Goal: Task Accomplishment & Management: Manage account settings

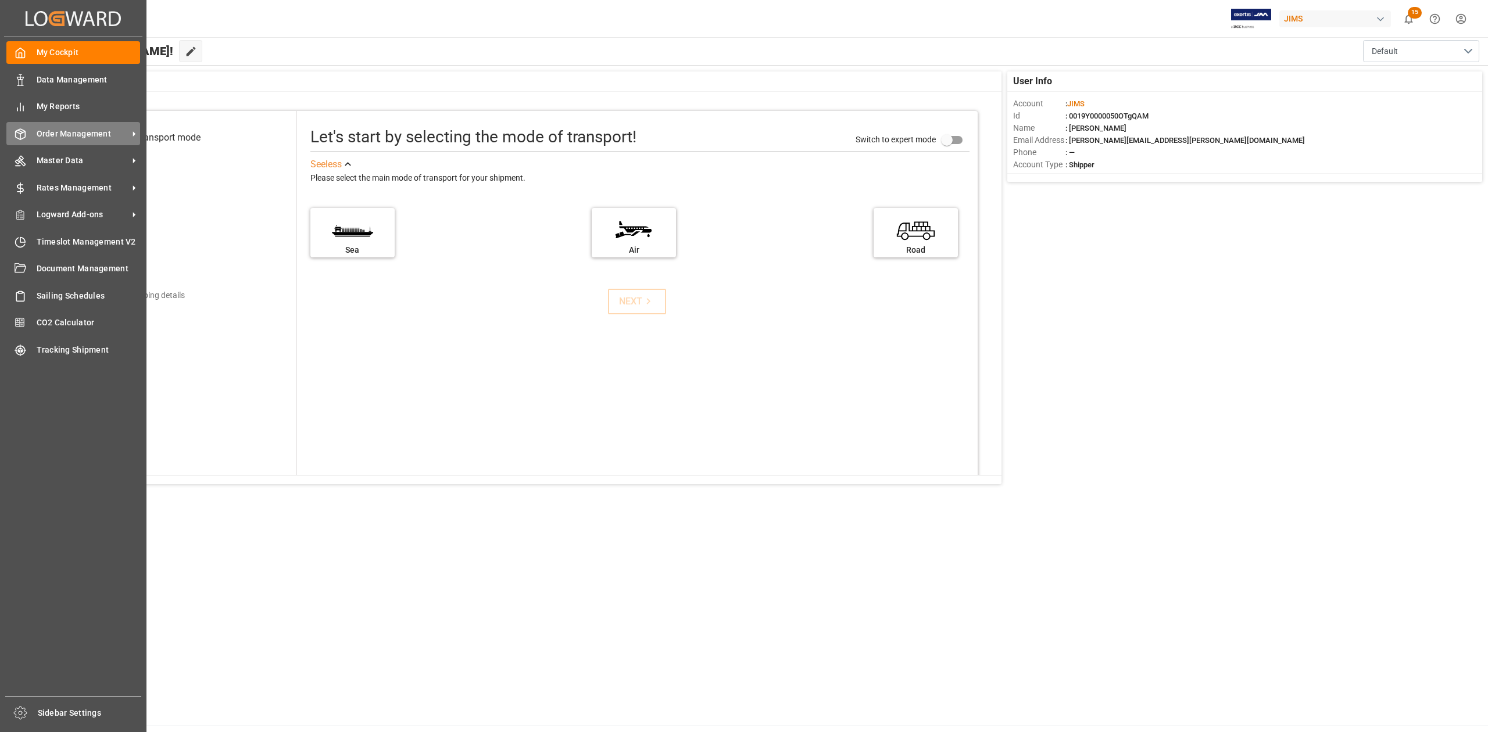
click at [77, 133] on span "Order Management" at bounding box center [83, 134] width 92 height 12
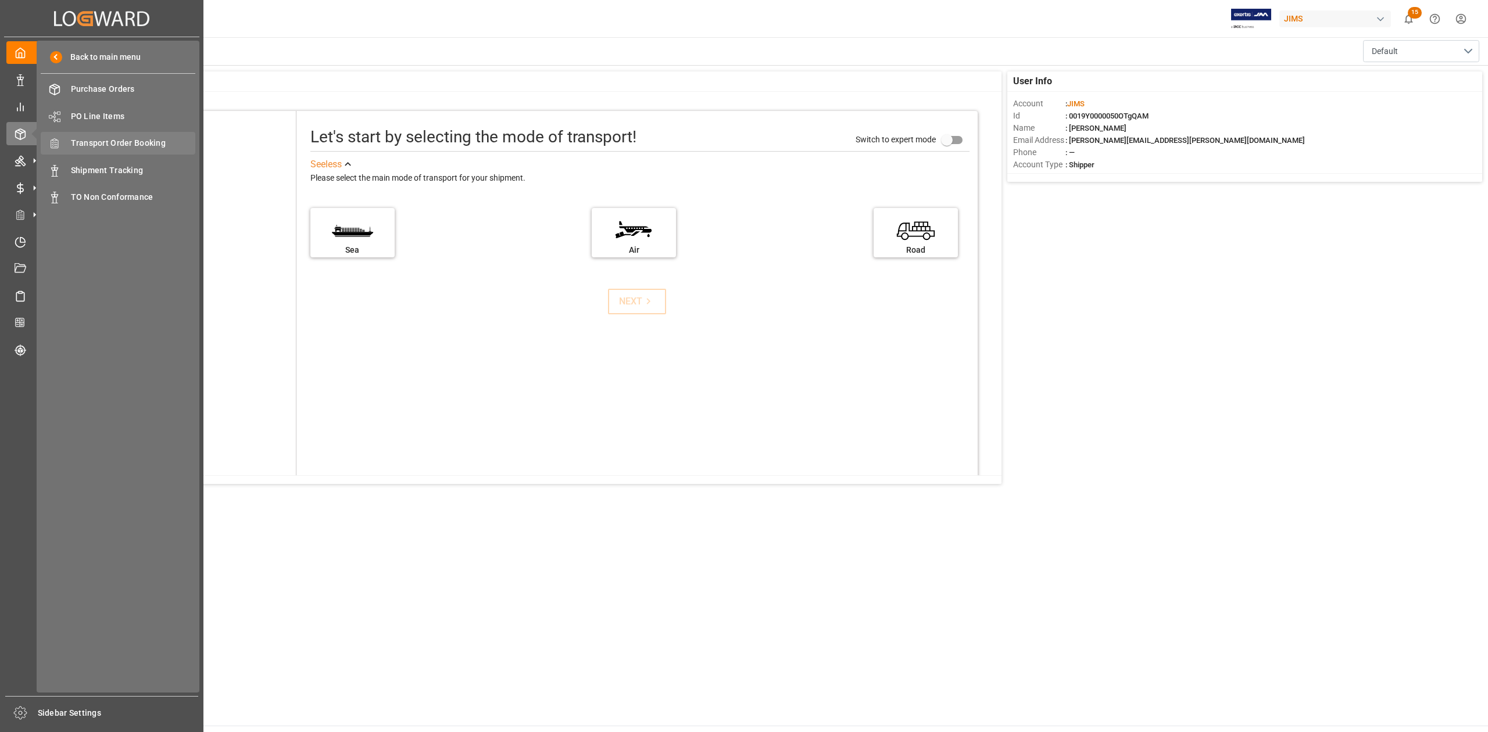
click at [129, 143] on span "Transport Order Booking" at bounding box center [133, 143] width 125 height 12
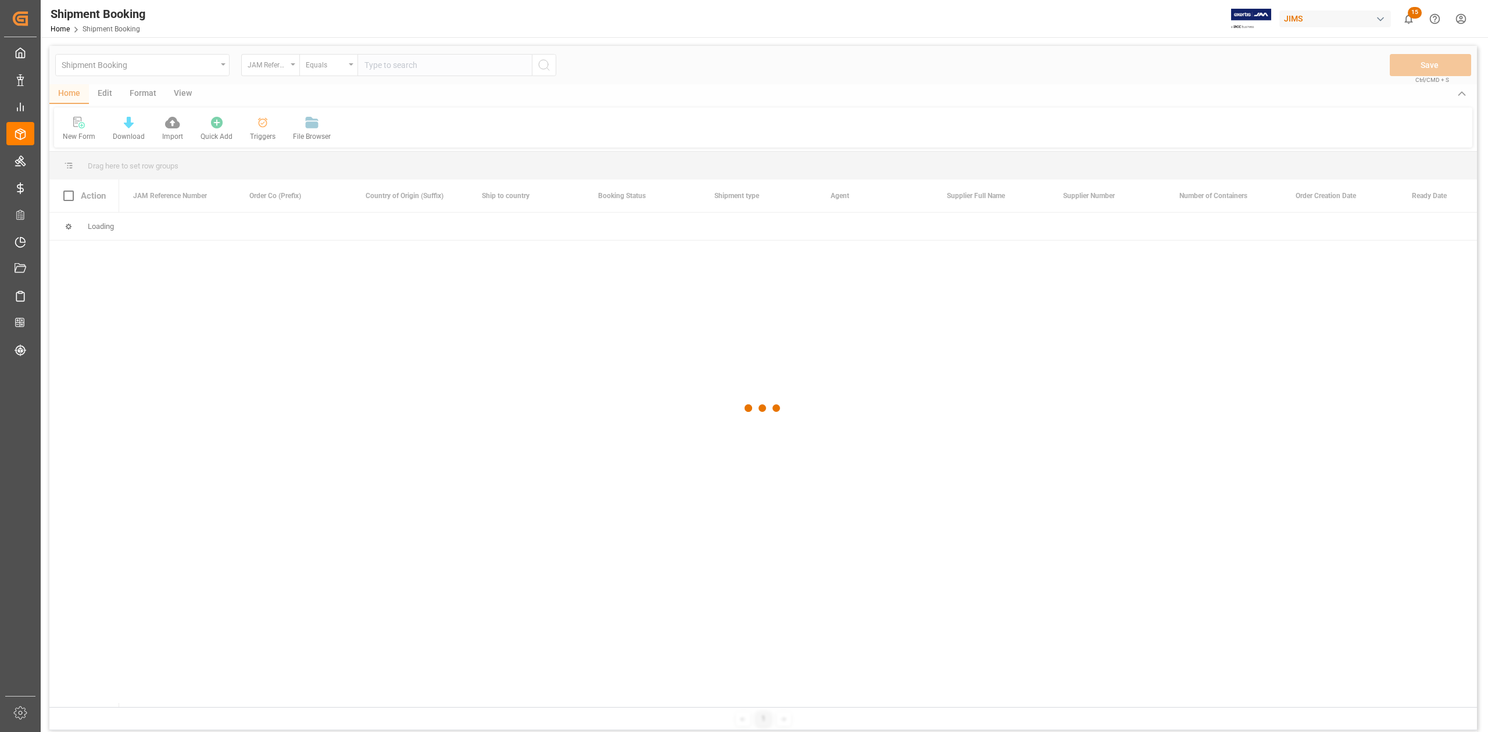
click at [416, 59] on div at bounding box center [762, 408] width 1427 height 725
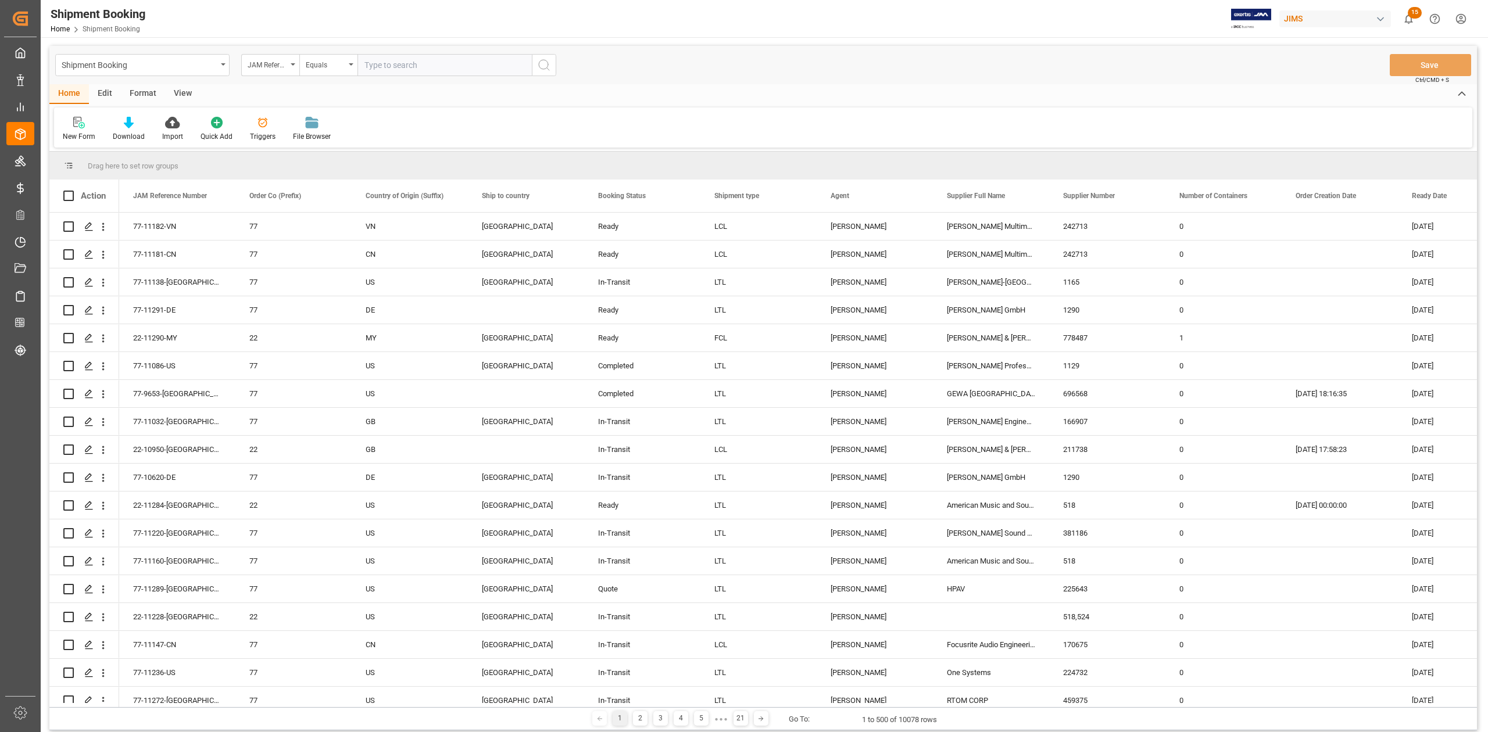
click at [411, 67] on input "text" at bounding box center [444, 65] width 174 height 22
paste input "77-10896-DE"
type input "77-10896-DE"
click at [544, 67] on icon "search button" at bounding box center [544, 65] width 14 height 14
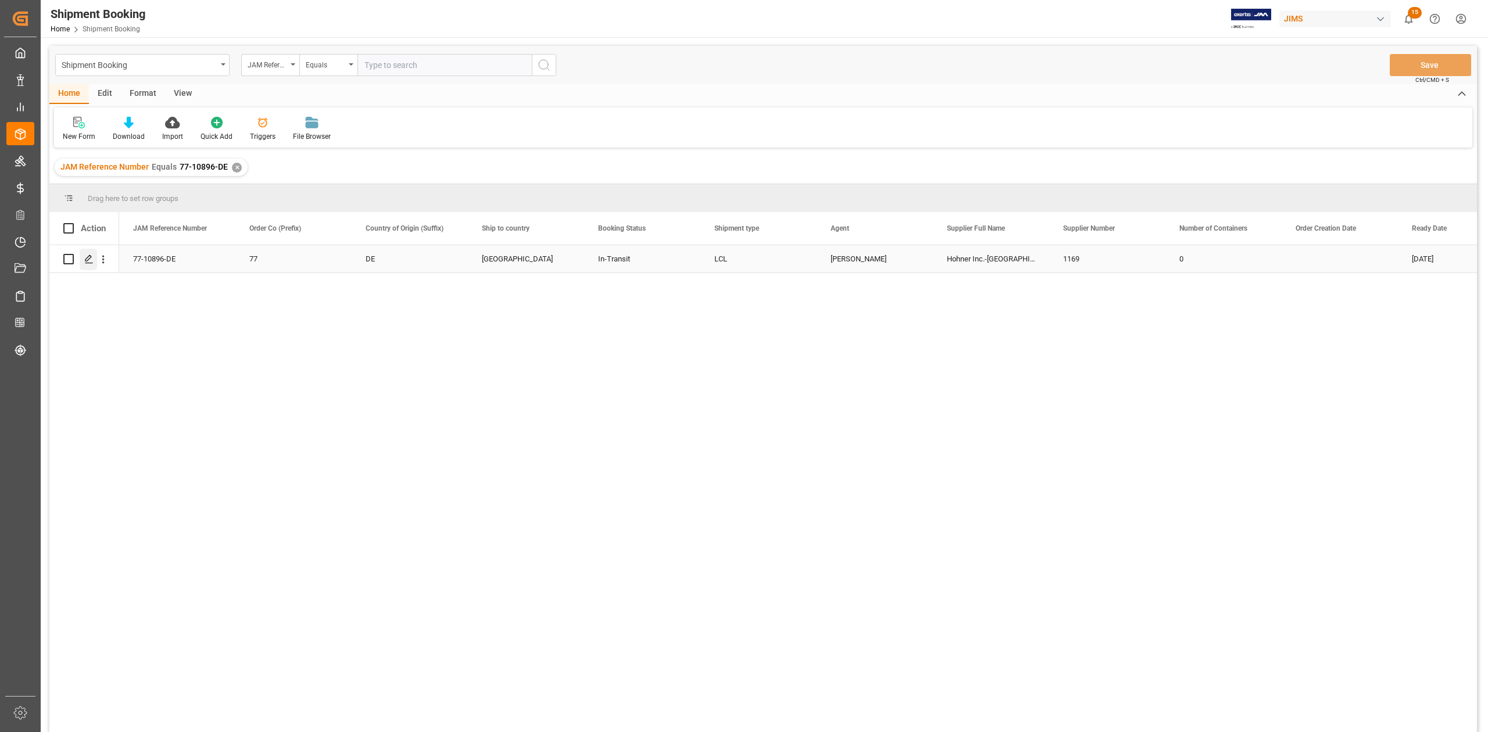
click at [89, 259] on polygon "Press SPACE to select this row." at bounding box center [88, 259] width 6 height 6
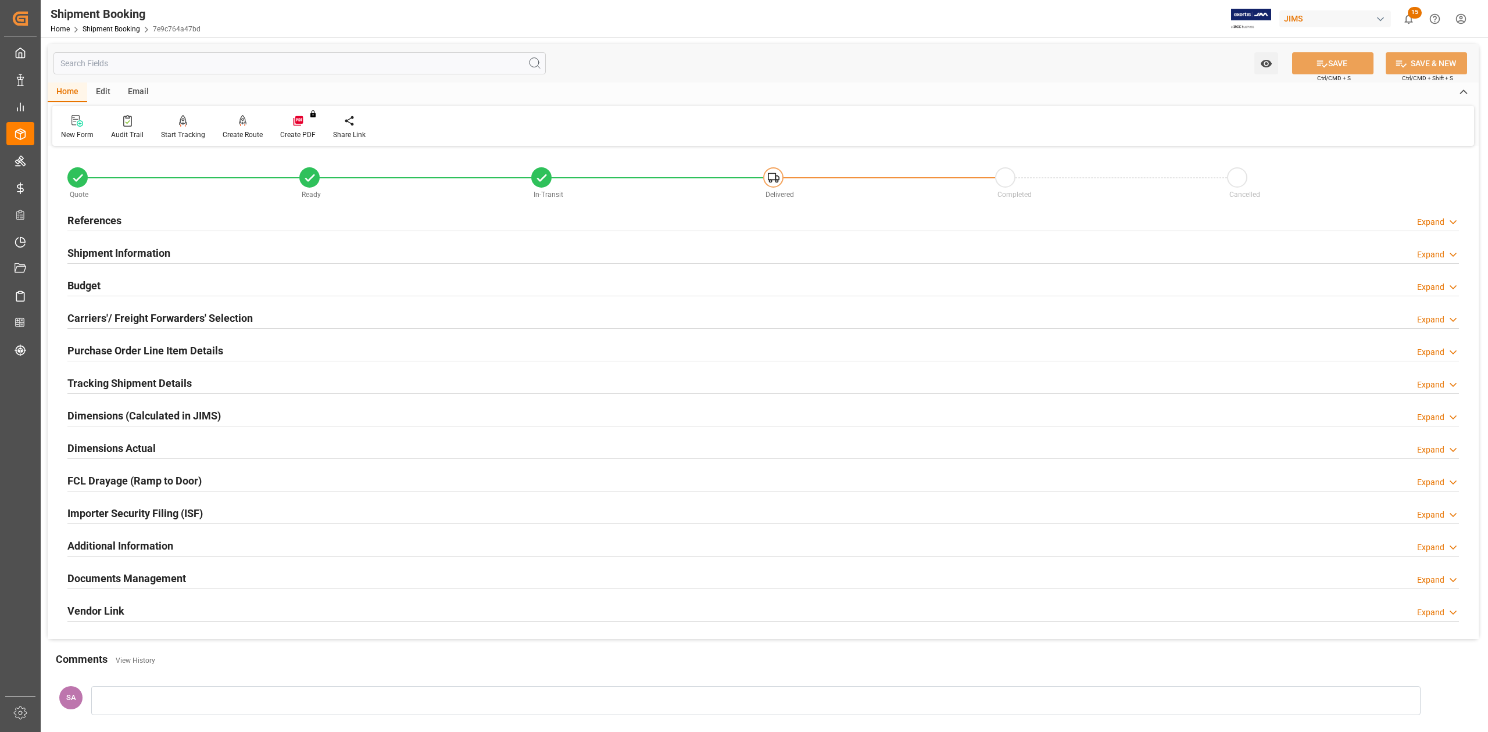
click at [117, 447] on h2 "Dimensions Actual" at bounding box center [111, 448] width 88 height 16
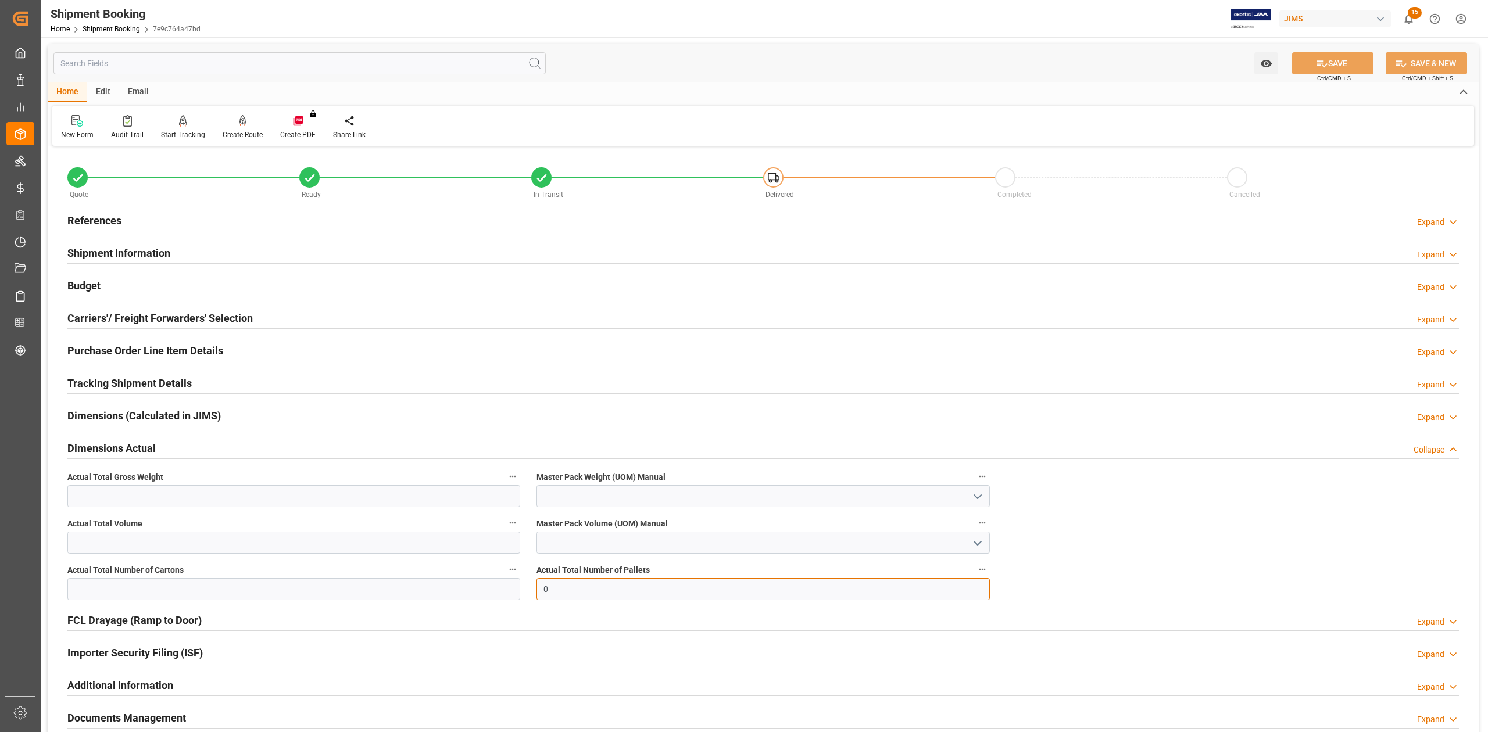
click at [572, 596] on input "0" at bounding box center [762, 589] width 453 height 22
type input "1"
click at [106, 496] on input "text" at bounding box center [293, 496] width 453 height 22
type input "418"
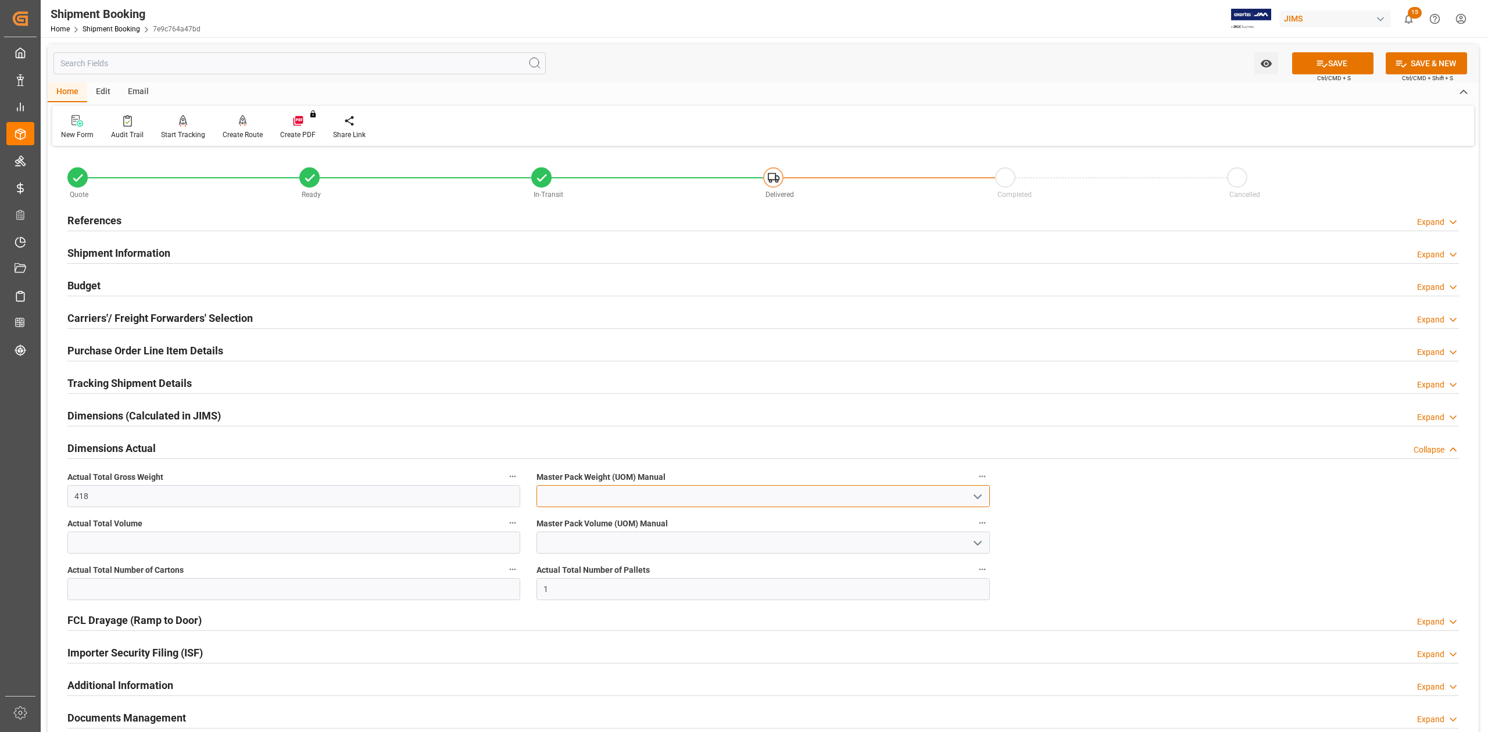
click at [566, 503] on input at bounding box center [762, 496] width 453 height 22
click at [632, 519] on div "KG" at bounding box center [762, 522] width 451 height 26
type input "KG"
click at [1333, 58] on button "SAVE" at bounding box center [1332, 63] width 81 height 22
